Goal: Information Seeking & Learning: Check status

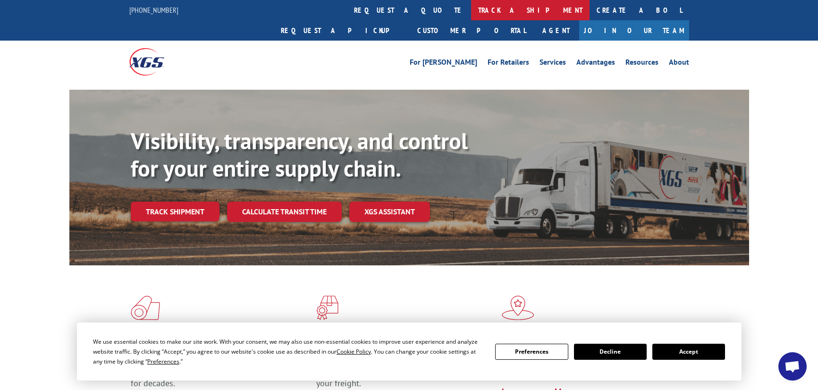
click at [471, 4] on link "track a shipment" at bounding box center [530, 10] width 118 height 20
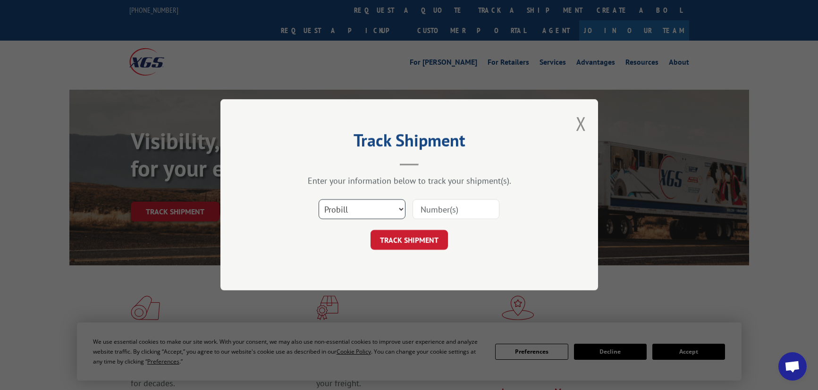
click at [375, 210] on select "Select category... Probill BOL PO" at bounding box center [362, 210] width 87 height 20
select select "bol"
click at [319, 200] on select "Select category... Probill BOL PO" at bounding box center [362, 210] width 87 height 20
click at [440, 208] on input at bounding box center [455, 210] width 87 height 20
type input "3349231"
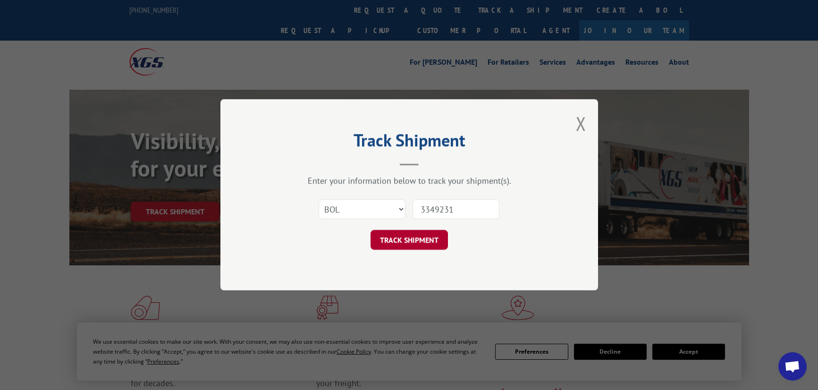
click at [411, 237] on button "TRACK SHIPMENT" at bounding box center [408, 240] width 77 height 20
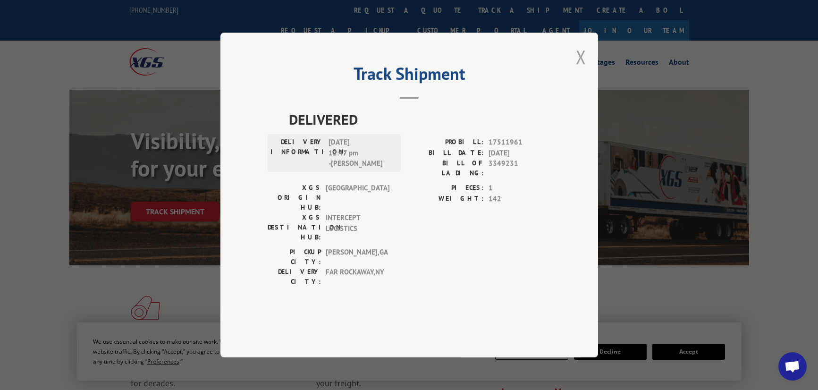
click at [579, 69] on button "Close modal" at bounding box center [581, 56] width 10 height 25
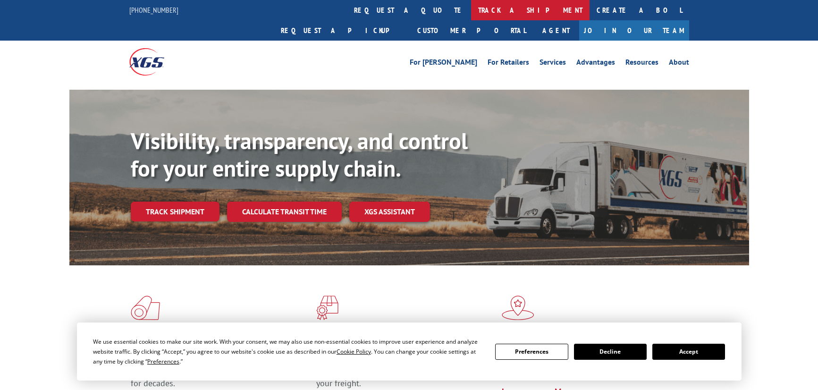
click at [471, 13] on link "track a shipment" at bounding box center [530, 10] width 118 height 20
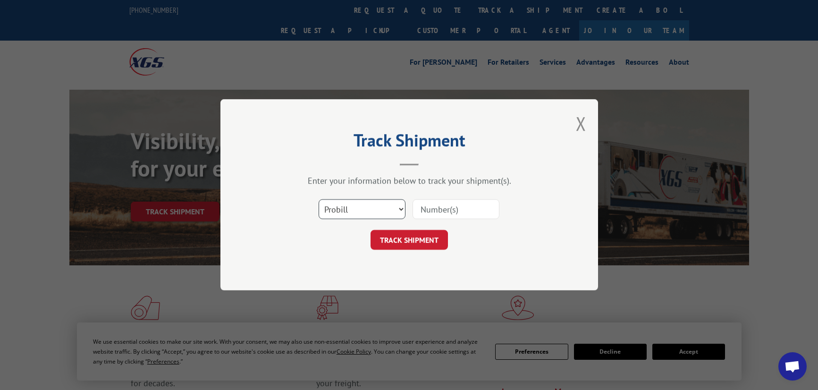
click at [390, 207] on select "Select category... Probill BOL PO" at bounding box center [362, 210] width 87 height 20
select select "bol"
click at [319, 200] on select "Select category... Probill BOL PO" at bounding box center [362, 210] width 87 height 20
click at [425, 208] on input at bounding box center [455, 210] width 87 height 20
type input "3349231"
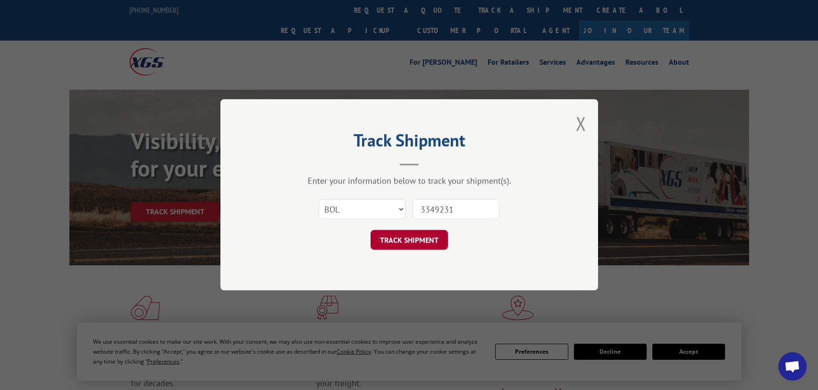
click at [406, 243] on button "TRACK SHIPMENT" at bounding box center [408, 240] width 77 height 20
